Goal: Task Accomplishment & Management: Manage account settings

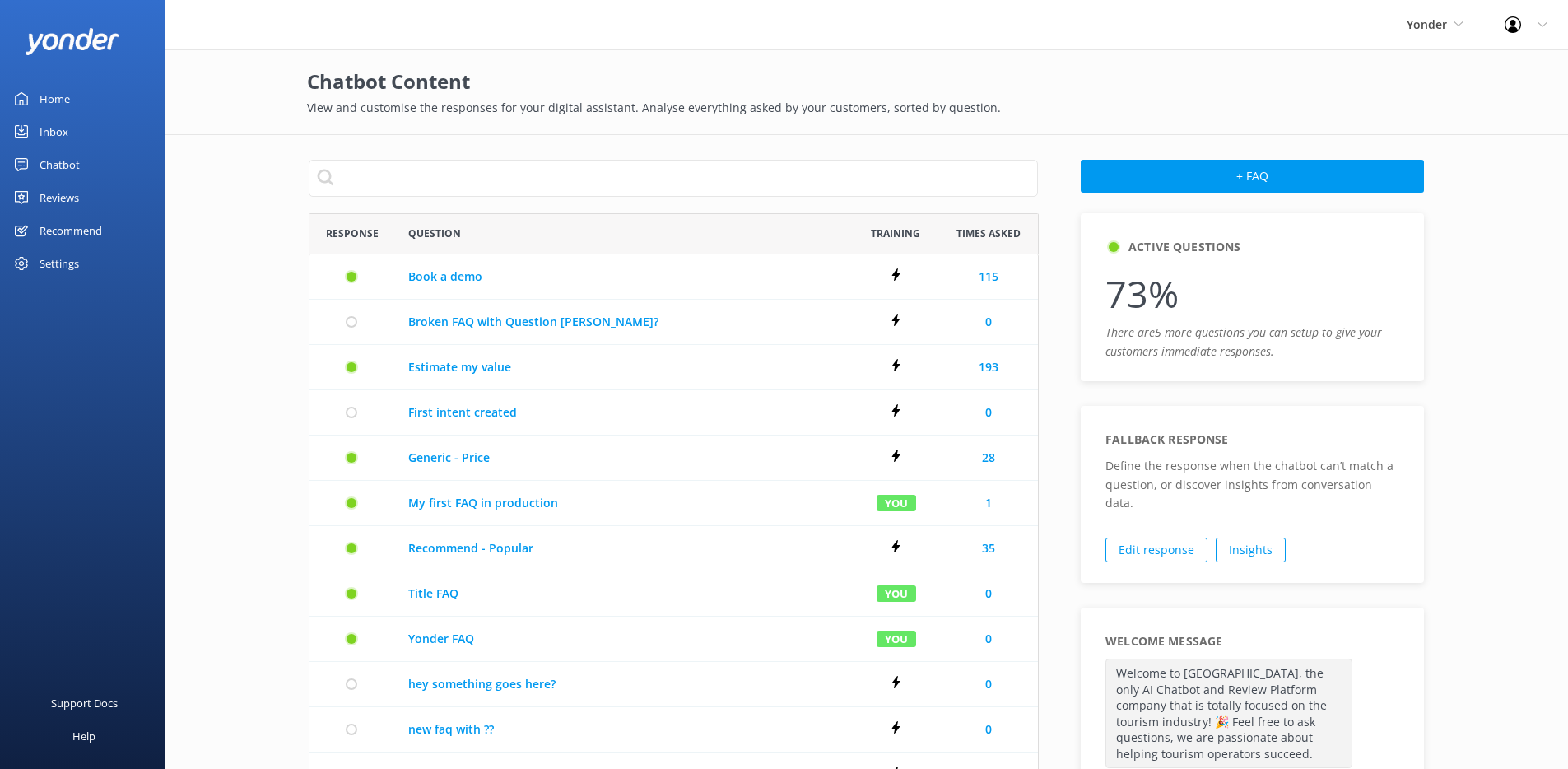
scroll to position [891, 716]
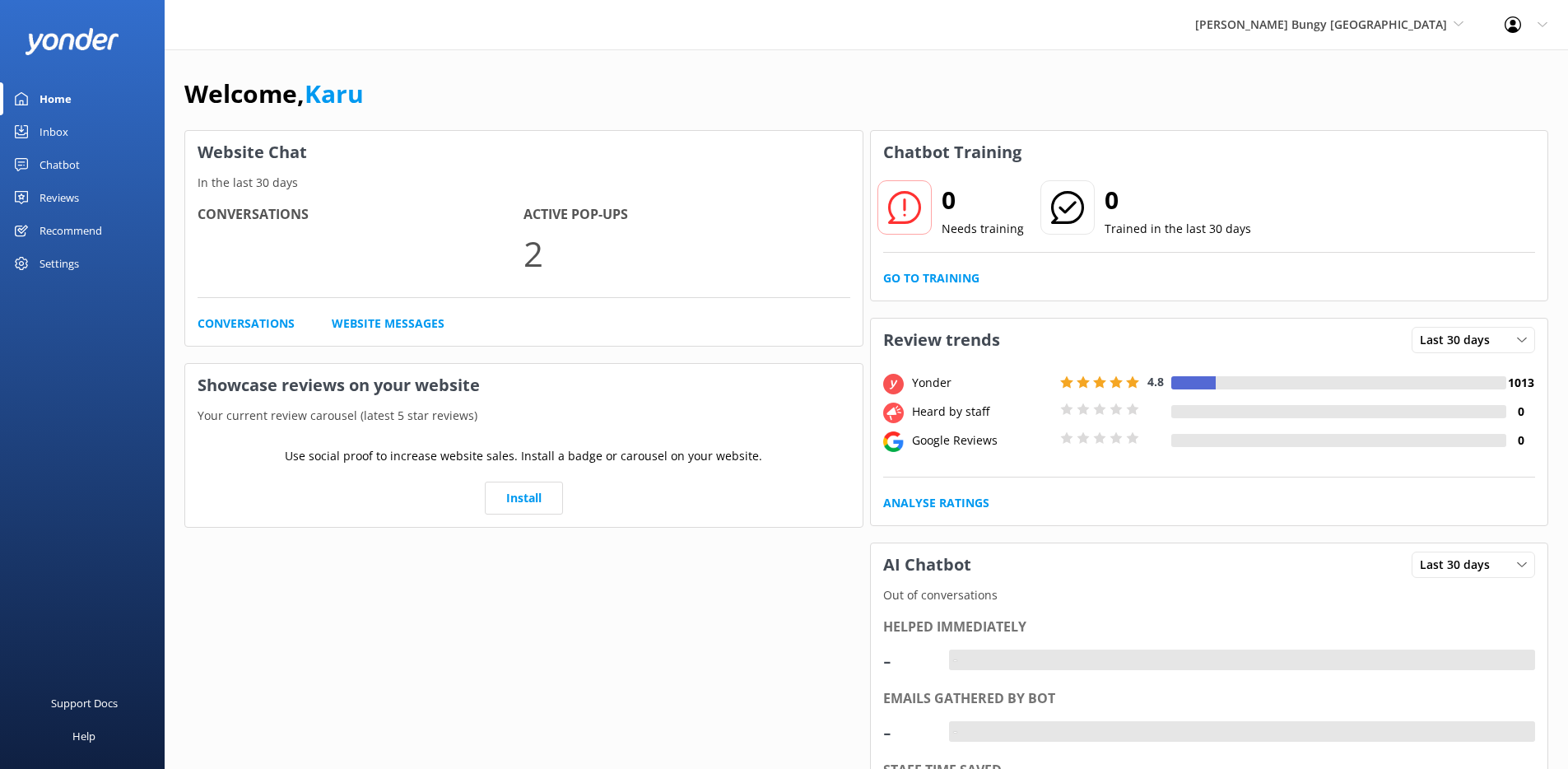
click at [84, 167] on link "Chatbot" at bounding box center [82, 165] width 165 height 33
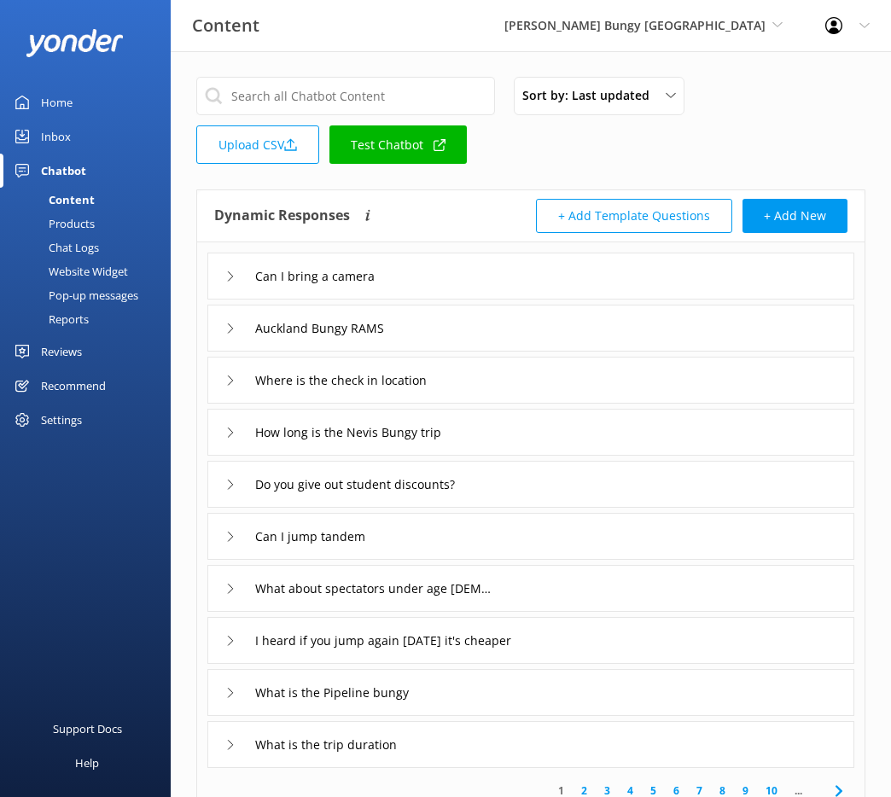
click at [845, 23] on div at bounding box center [838, 25] width 27 height 17
click at [843, 74] on link "Profile Settings" at bounding box center [806, 72] width 171 height 43
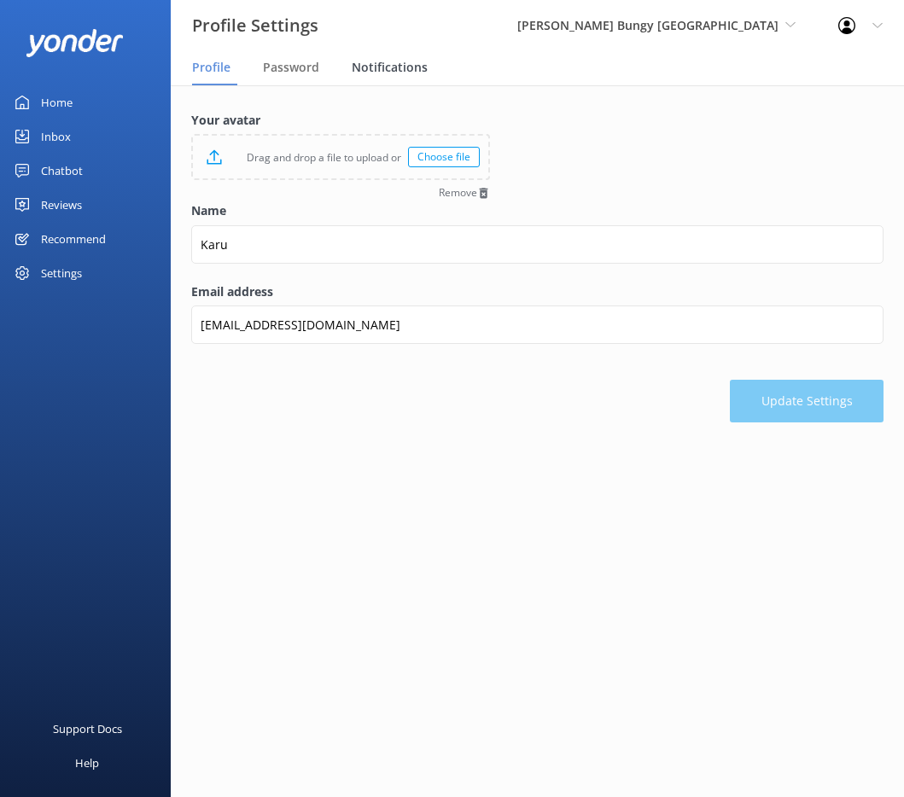
click at [379, 67] on span "Notifications" at bounding box center [390, 67] width 76 height 17
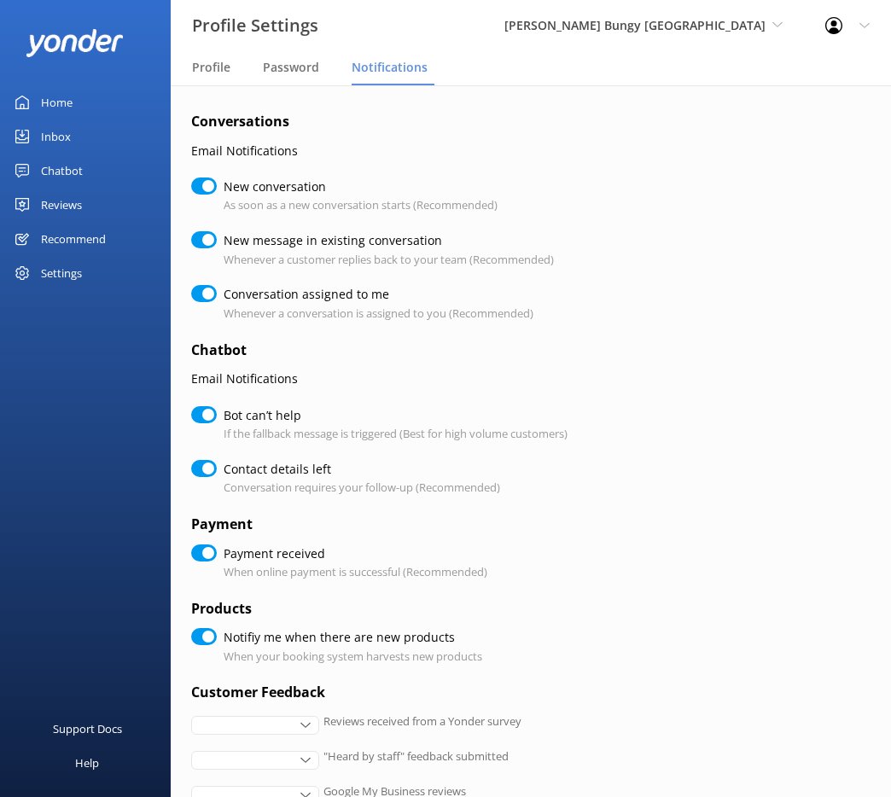
checkbox input "true"
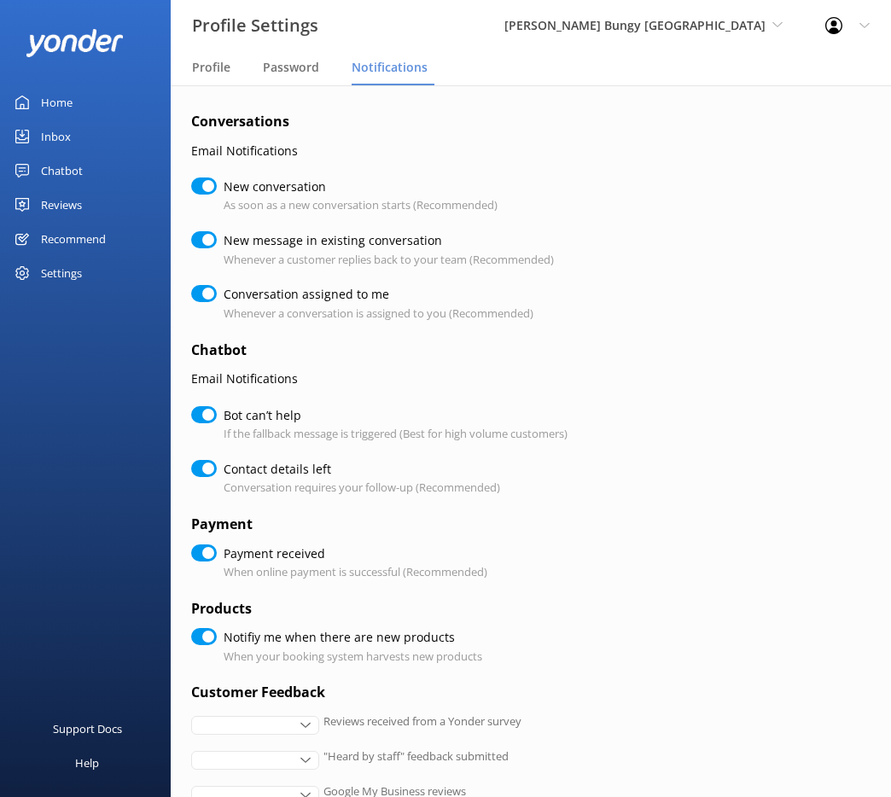
checkbox input "true"
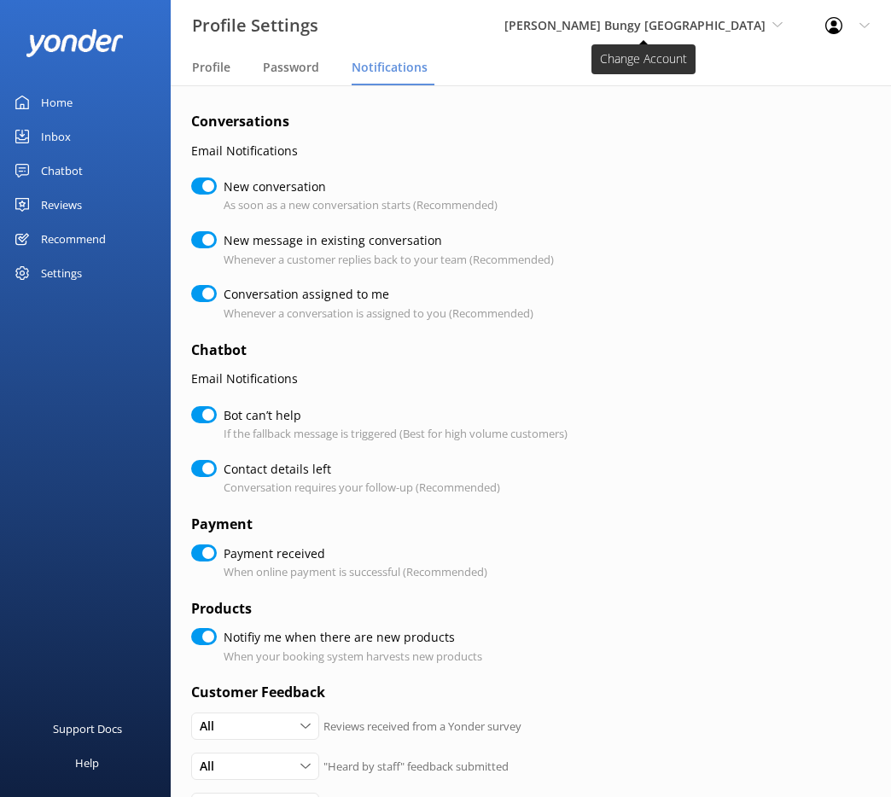
click at [696, 17] on span "[PERSON_NAME] Bungy [GEOGRAPHIC_DATA]" at bounding box center [634, 25] width 261 height 16
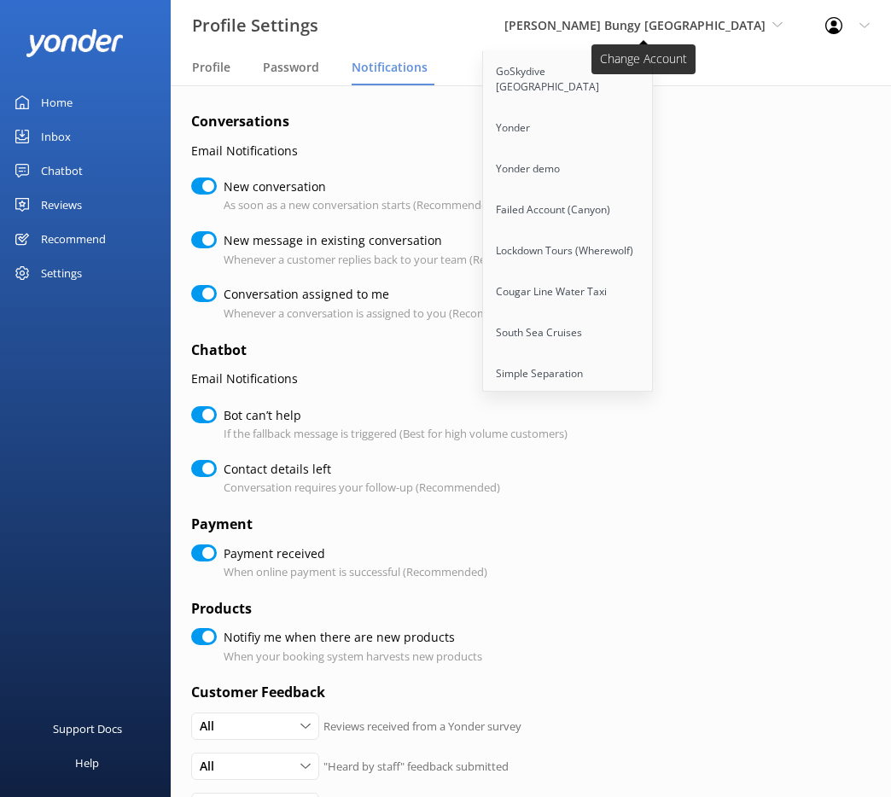
click at [690, 29] on span "[PERSON_NAME] Bungy [GEOGRAPHIC_DATA]" at bounding box center [634, 25] width 261 height 16
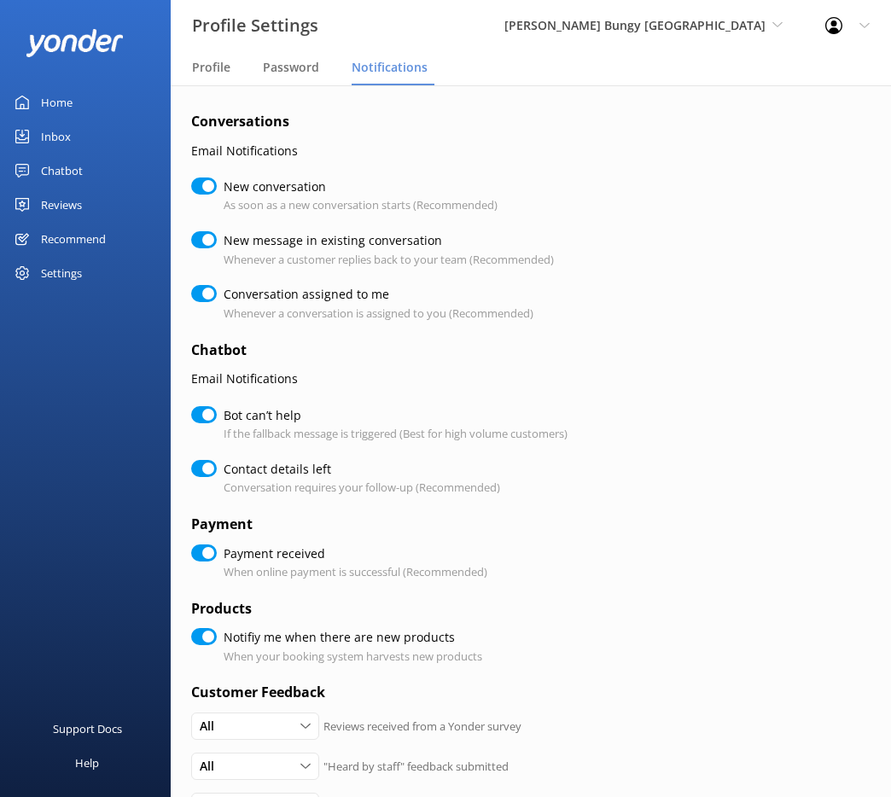
checkbox input "true"
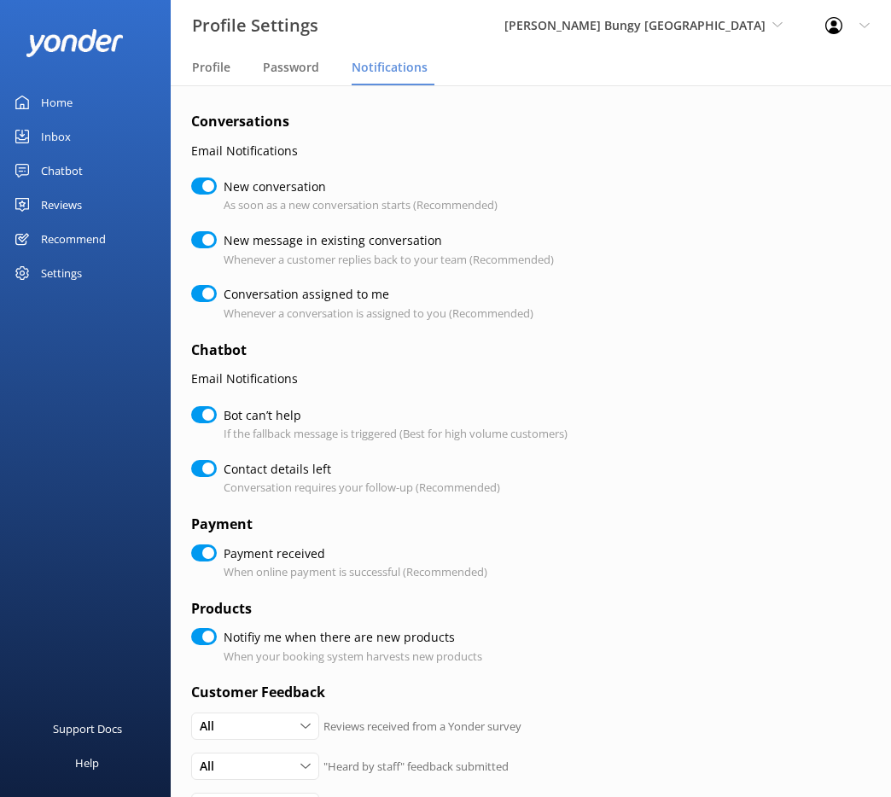
checkbox input "true"
click at [678, 288] on div "Conversation assigned to me Whenever a conversation is assigned to you (Recomme…" at bounding box center [530, 303] width 679 height 37
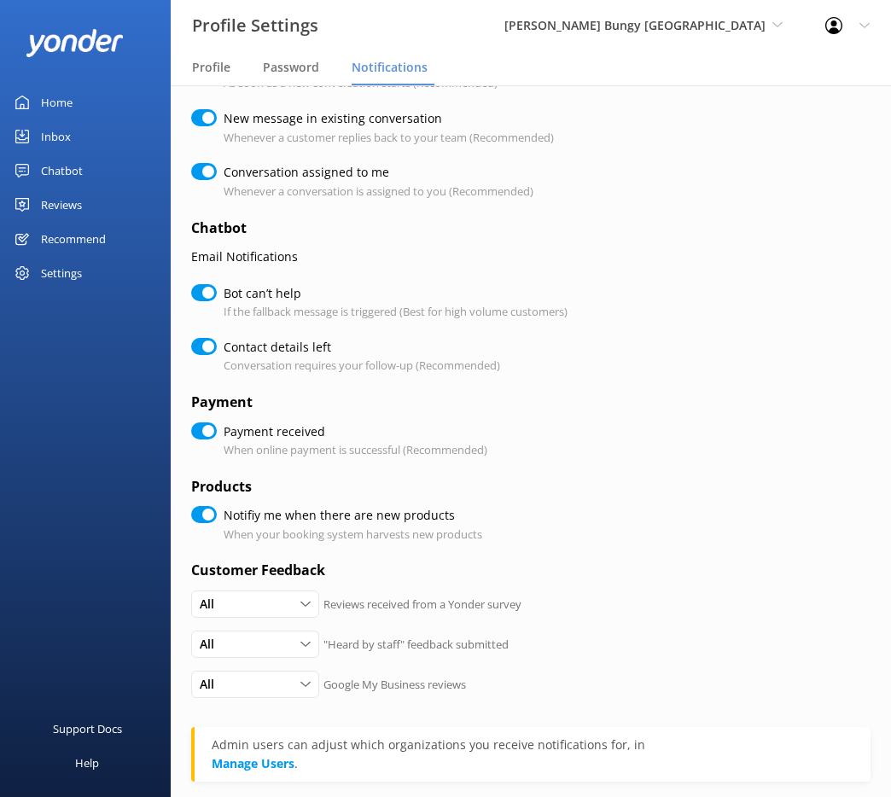
scroll to position [125, 0]
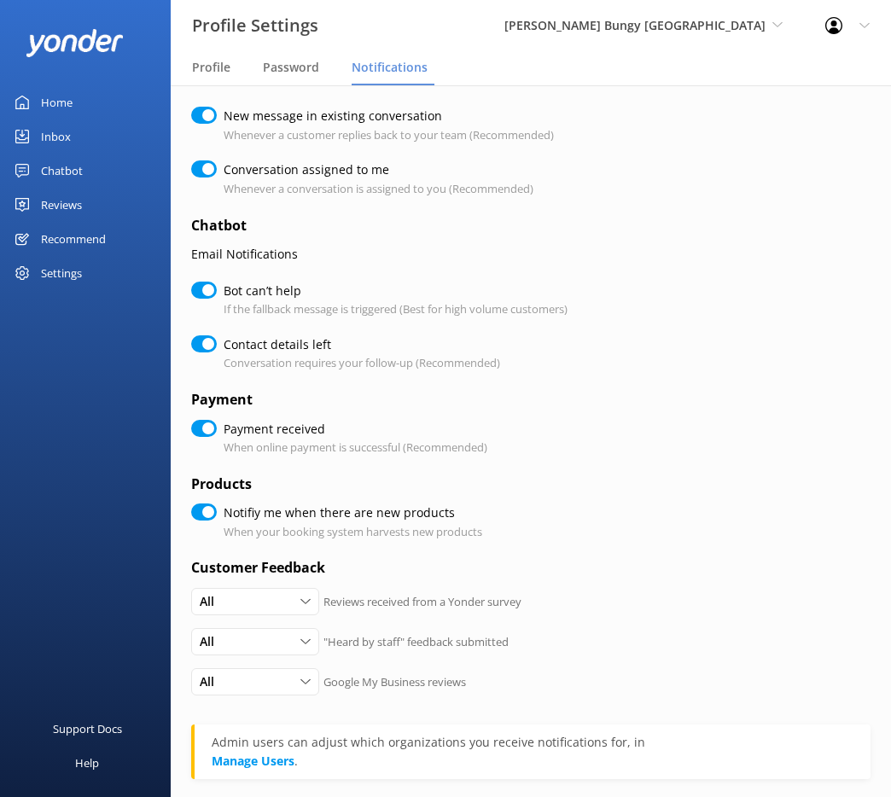
checkbox input "true"
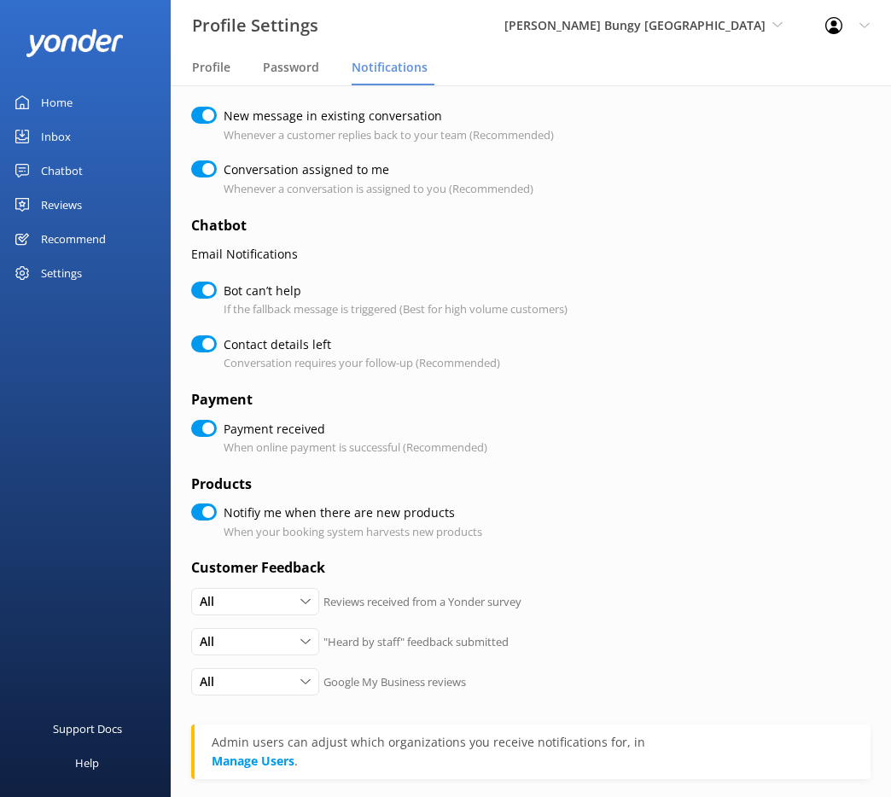
checkbox input "true"
